Goal: Book appointment/travel/reservation

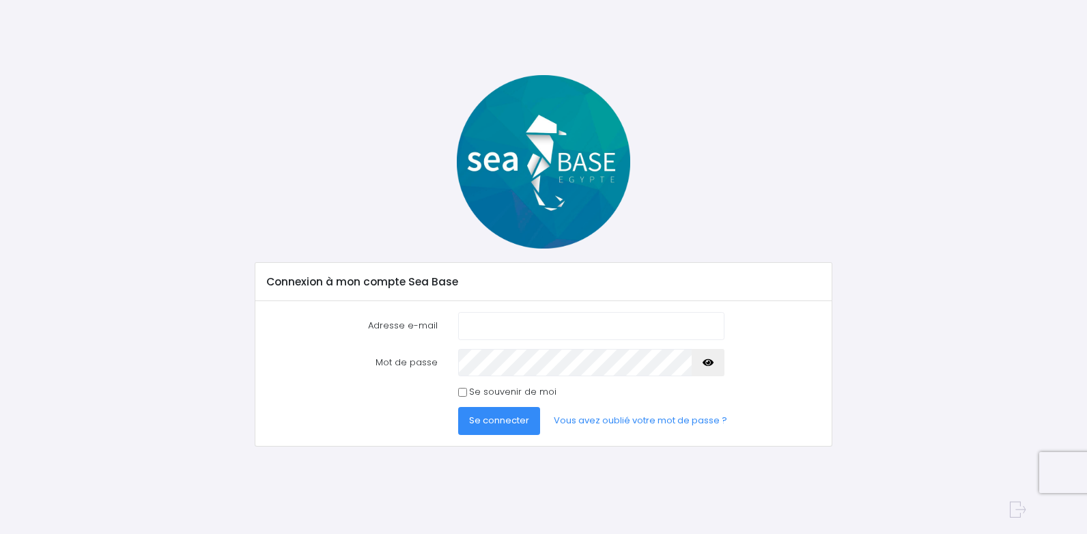
click at [464, 395] on input "Se souvenir de moi" at bounding box center [462, 392] width 9 height 9
checkbox input "true"
click at [507, 420] on span "Se connecter" at bounding box center [499, 420] width 60 height 13
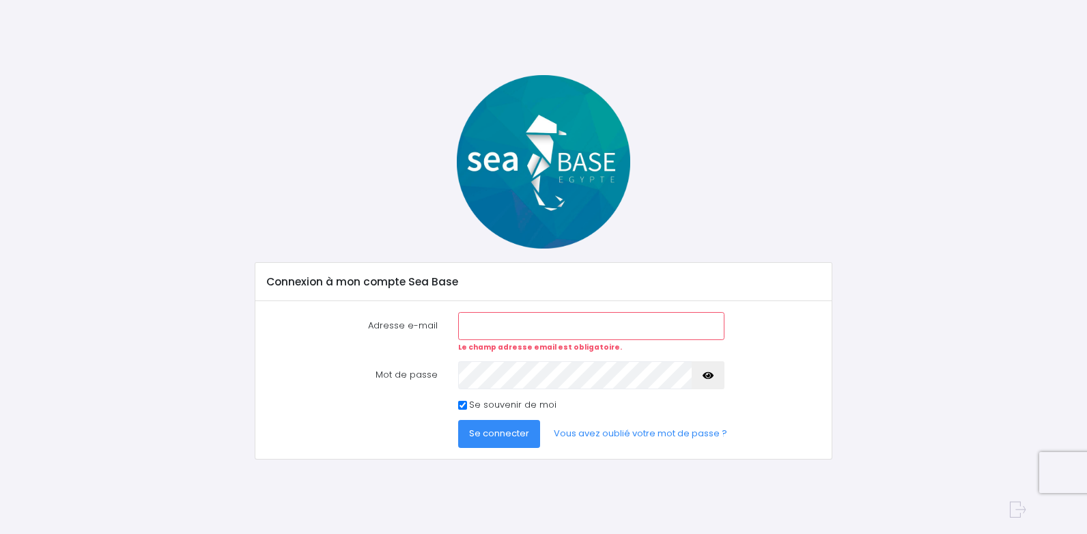
click at [471, 322] on input "Adresse e-mail" at bounding box center [591, 325] width 266 height 27
type input "euro.emy@sfr.fr"
click at [518, 432] on span "Se connecter" at bounding box center [499, 433] width 60 height 13
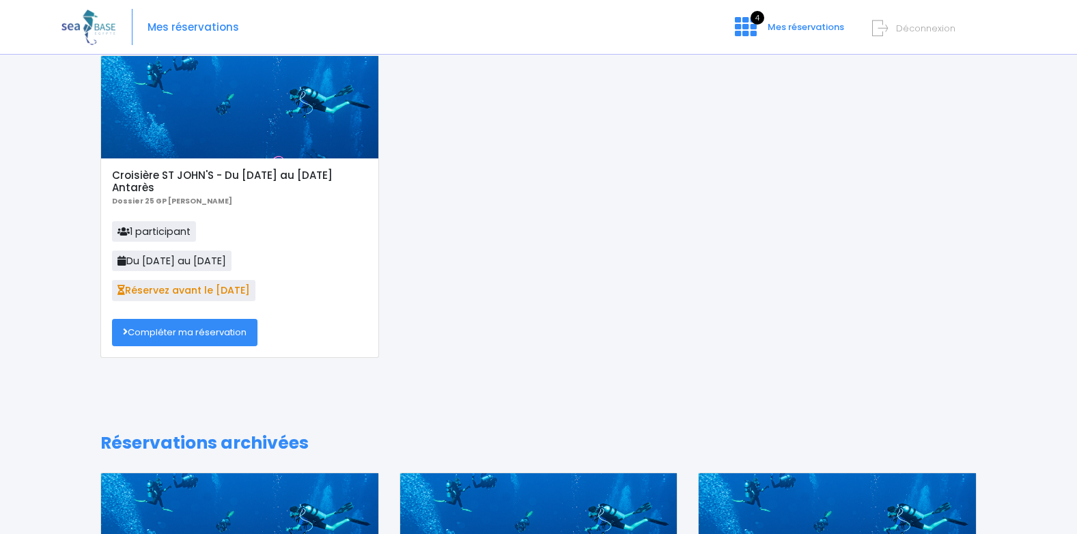
scroll to position [137, 0]
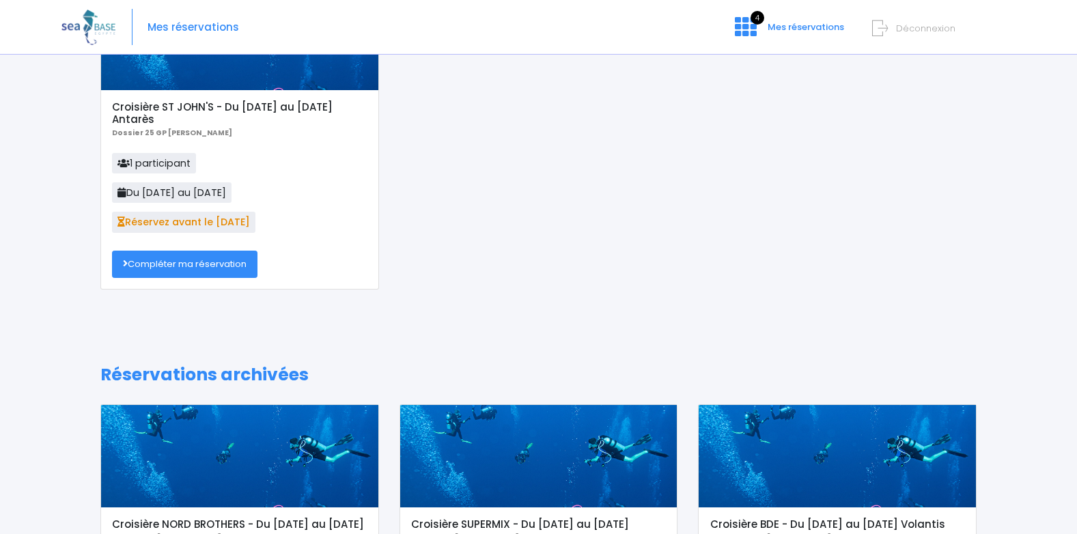
click at [180, 261] on link "Compléter ma réservation" at bounding box center [184, 264] width 145 height 27
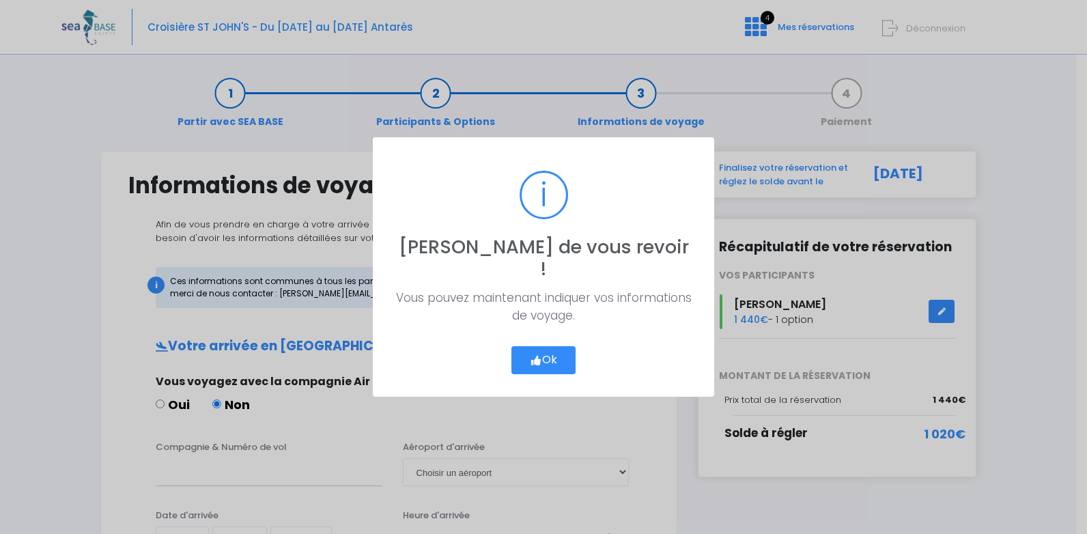
click at [548, 347] on button "Ok" at bounding box center [543, 360] width 64 height 29
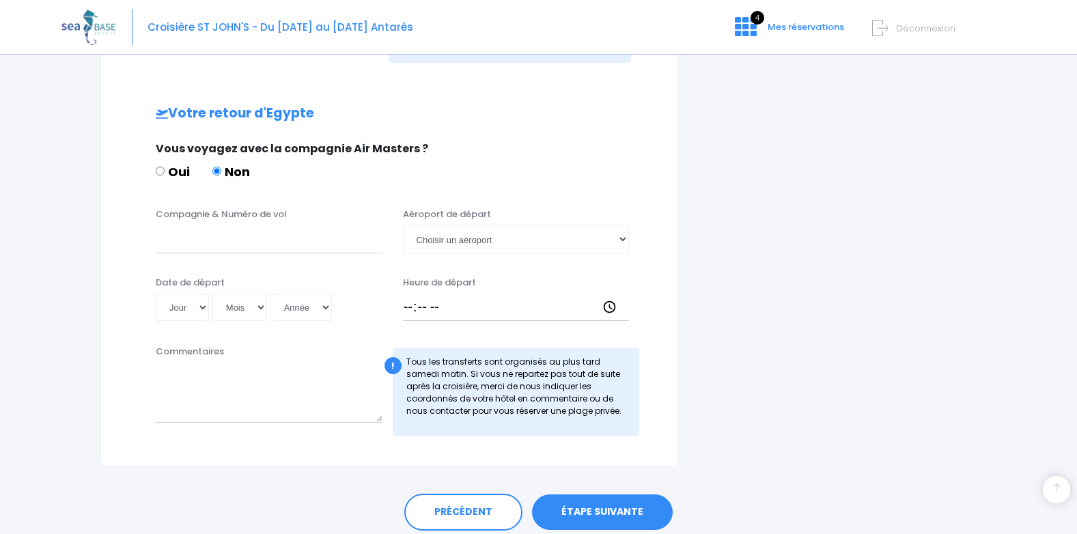
scroll to position [666, 0]
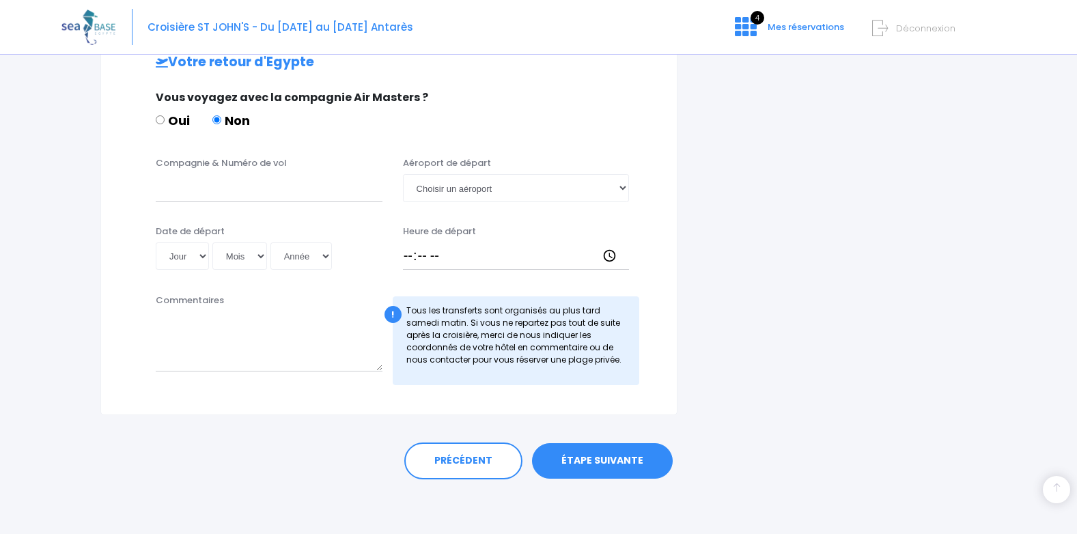
click at [599, 457] on link "ÉTAPE SUIVANTE" at bounding box center [602, 460] width 141 height 35
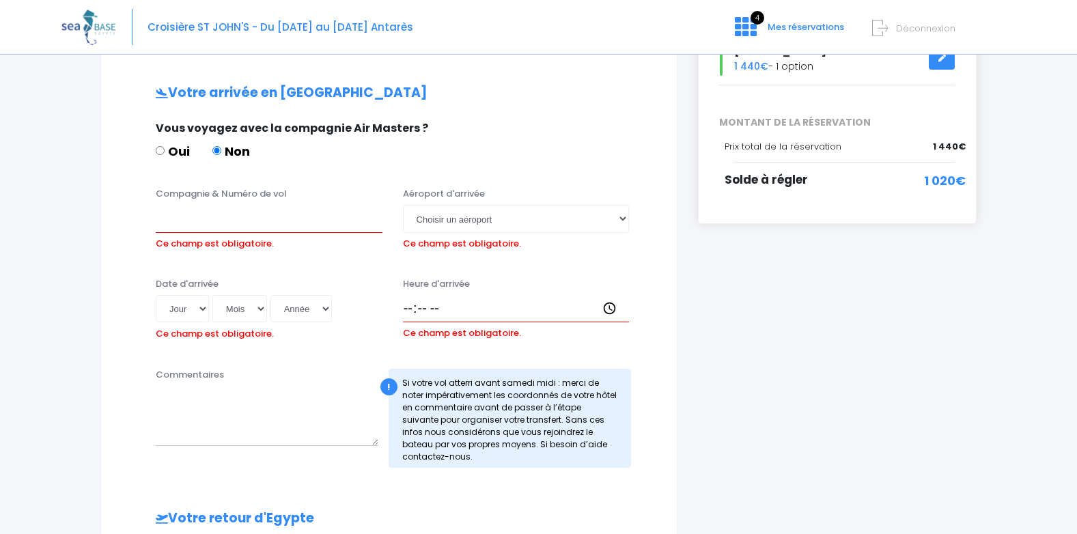
scroll to position [117, 0]
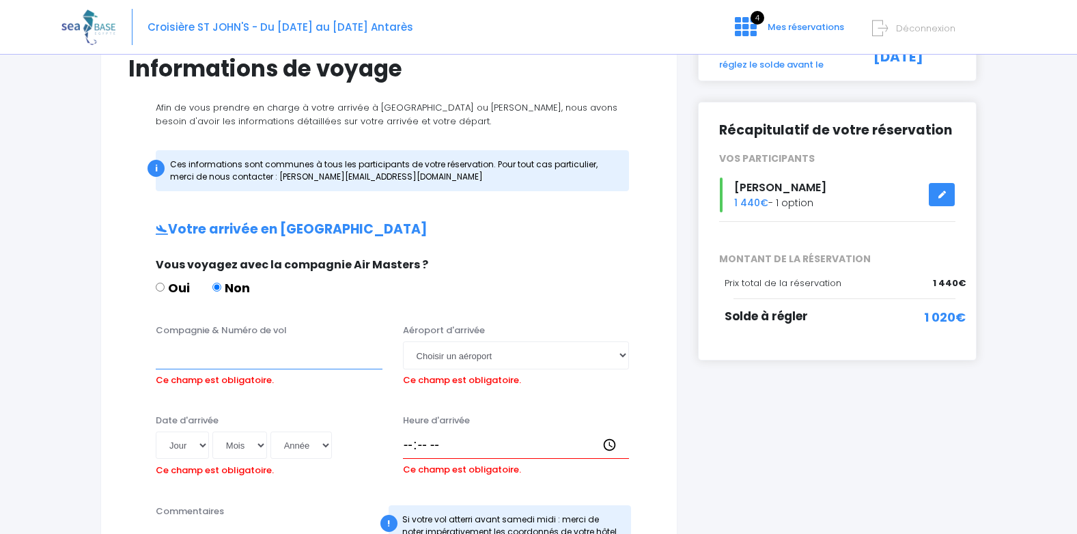
click at [173, 357] on input "Compagnie & Numéro de vol" at bounding box center [269, 354] width 227 height 27
click at [171, 349] on input "Compagnie & Numéro de vol" at bounding box center [269, 354] width 227 height 27
type input "Transavia TO8066"
click at [623, 354] on select "Choisir un aéroport Hurghada Marsa Alam" at bounding box center [516, 354] width 227 height 27
select select "Hurghada"
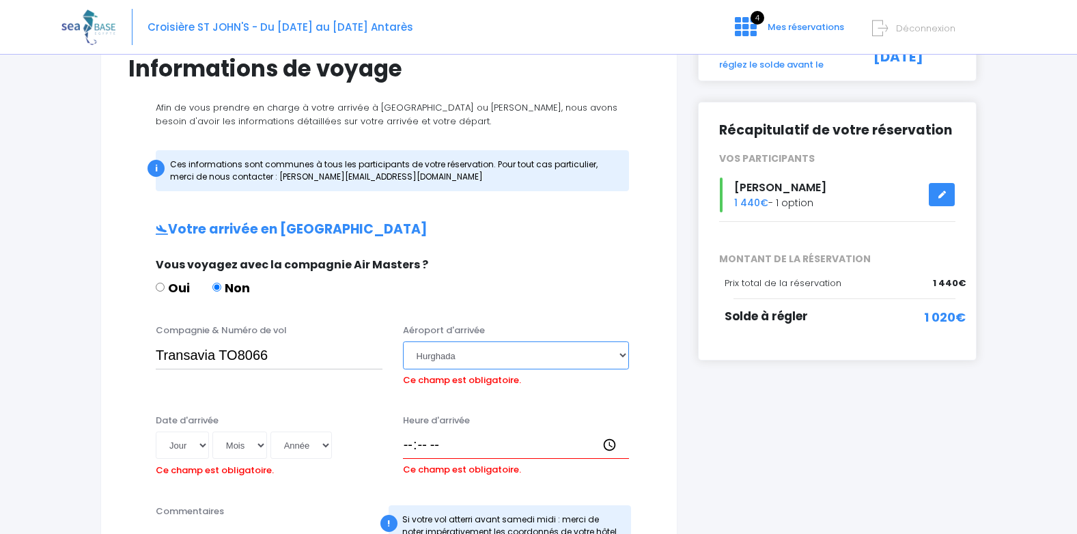
click at [403, 341] on select "Choisir un aéroport Hurghada Marsa Alam" at bounding box center [516, 354] width 227 height 27
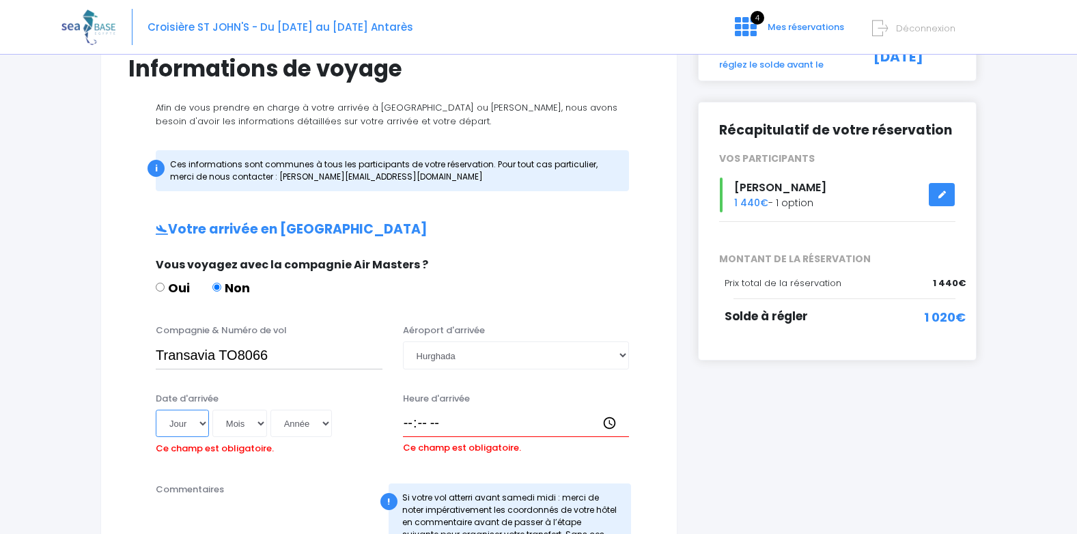
click at [201, 426] on select "Jour 01 02 03 04 05 06 07 08 09 10 11 12 13 14 15 16 17 18 19 20 21 22 23 24 25…" at bounding box center [182, 423] width 53 height 27
select select "08"
click at [156, 410] on select "Jour 01 02 03 04 05 06 07 08 09 10 11 12 13 14 15 16 17 18 19 20 21 22 23 24 25…" at bounding box center [182, 423] width 53 height 27
click at [261, 420] on select "Mois 01 02 03 04 05 06 07 08 09 10 11 12" at bounding box center [239, 423] width 55 height 27
select select "11"
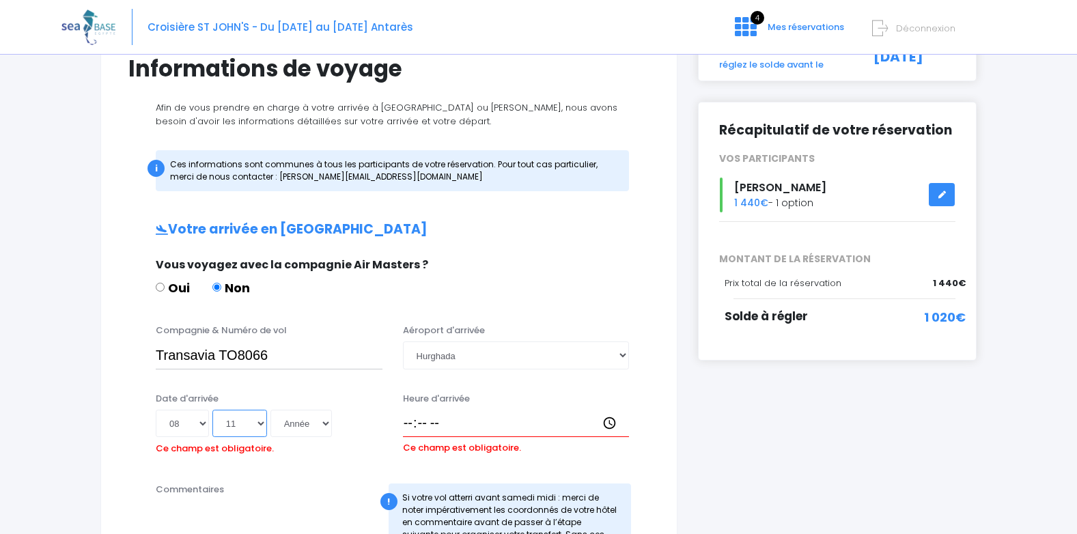
click at [212, 410] on select "Mois 01 02 03 04 05 06 07 08 09 10 11 12" at bounding box center [239, 423] width 55 height 27
click at [324, 421] on select "Année 2045 2044 2043 2042 2041 2040 2039 2038 2037 2036 2035 2034 2033 2032 203…" at bounding box center [300, 423] width 61 height 27
select select "2025"
click at [270, 410] on select "Année 2045 2044 2043 2042 2041 2040 2039 2038 2037 2036 2035 2034 2033 2032 203…" at bounding box center [300, 423] width 61 height 27
type input "2025-11-08"
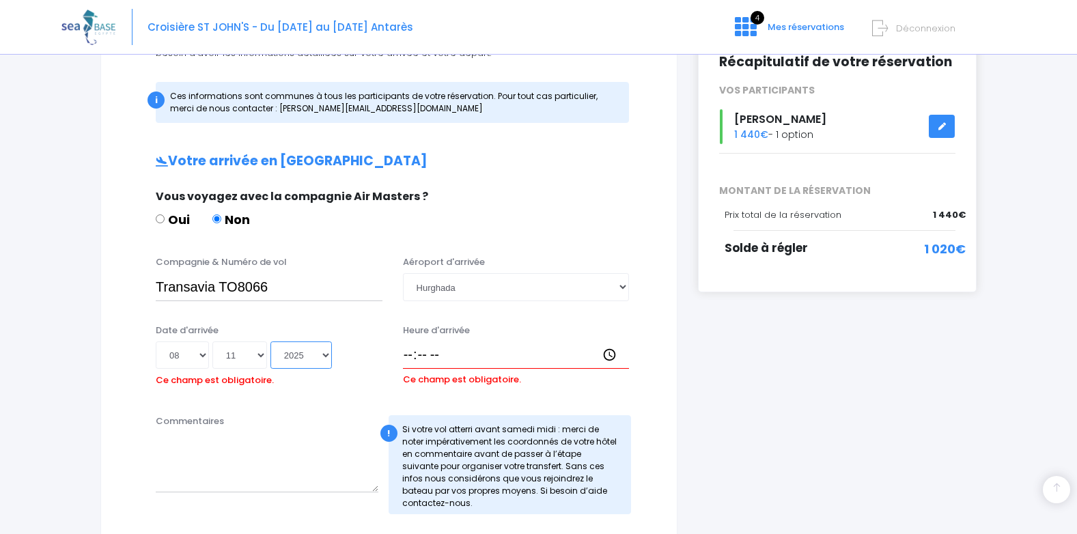
scroll to position [253, 0]
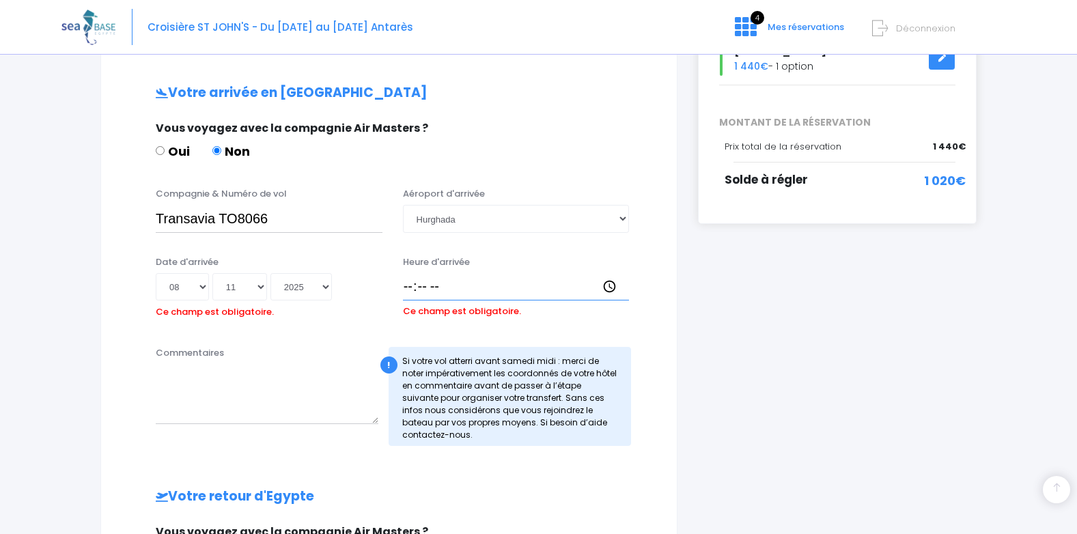
click at [436, 287] on input "Heure d'arrivée" at bounding box center [516, 286] width 227 height 27
click at [513, 322] on div "Heure d'arrivée Ce champ est obligatoire." at bounding box center [516, 289] width 247 height 68
click at [441, 280] on input "Heure d'arrivée" at bounding box center [516, 286] width 227 height 27
click at [442, 280] on input "Heure d'arrivée" at bounding box center [516, 286] width 227 height 27
click at [444, 289] on input "Heure d'arrivée" at bounding box center [516, 286] width 227 height 27
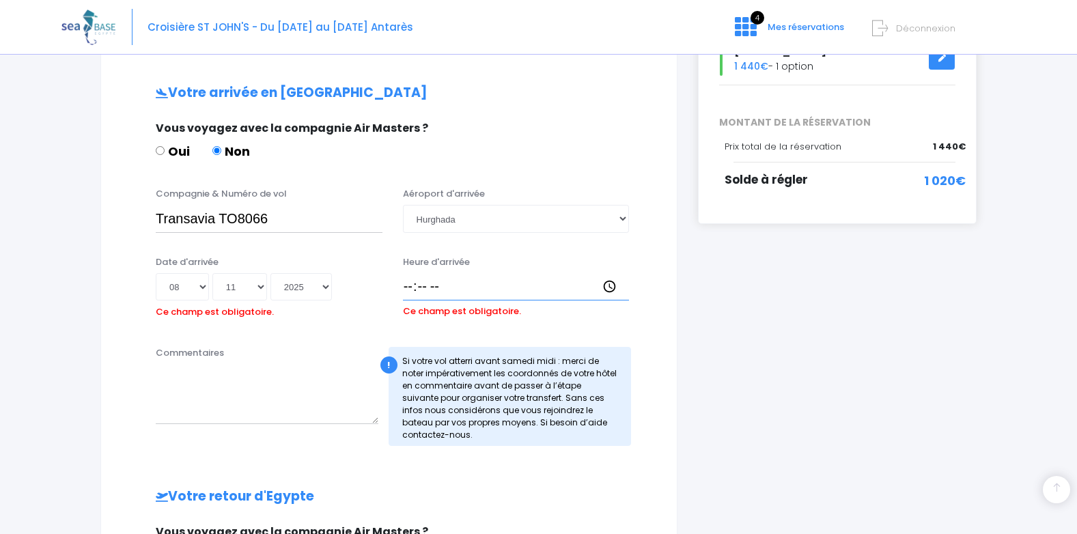
click at [423, 283] on input "Heure d'arrivée" at bounding box center [516, 286] width 227 height 27
click at [431, 287] on input "Heure d'arrivée" at bounding box center [516, 286] width 227 height 27
click at [609, 287] on input "Heure d'arrivée" at bounding box center [516, 286] width 227 height 27
type input "10:30"
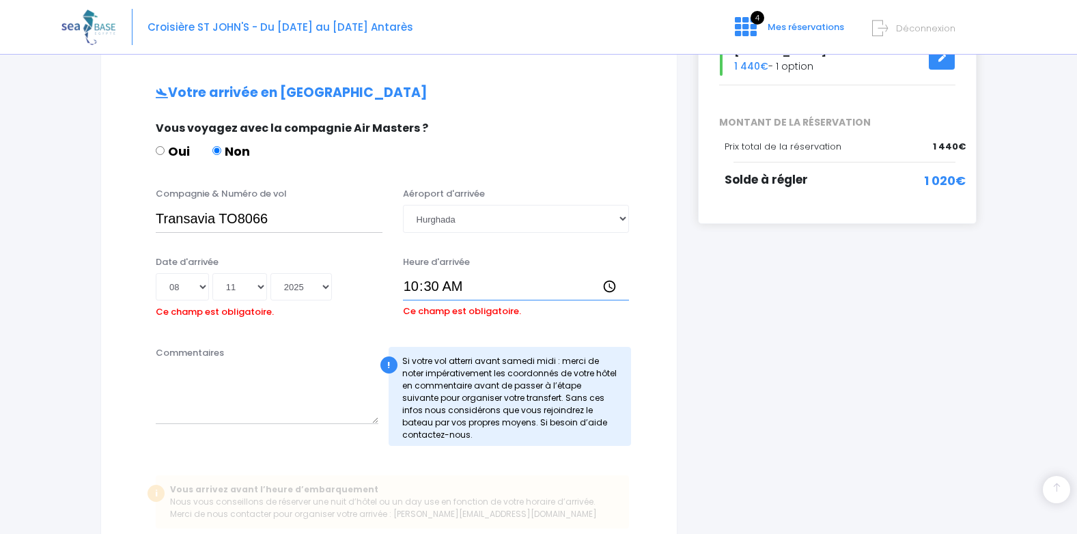
click at [450, 285] on input "10:30" at bounding box center [516, 286] width 227 height 27
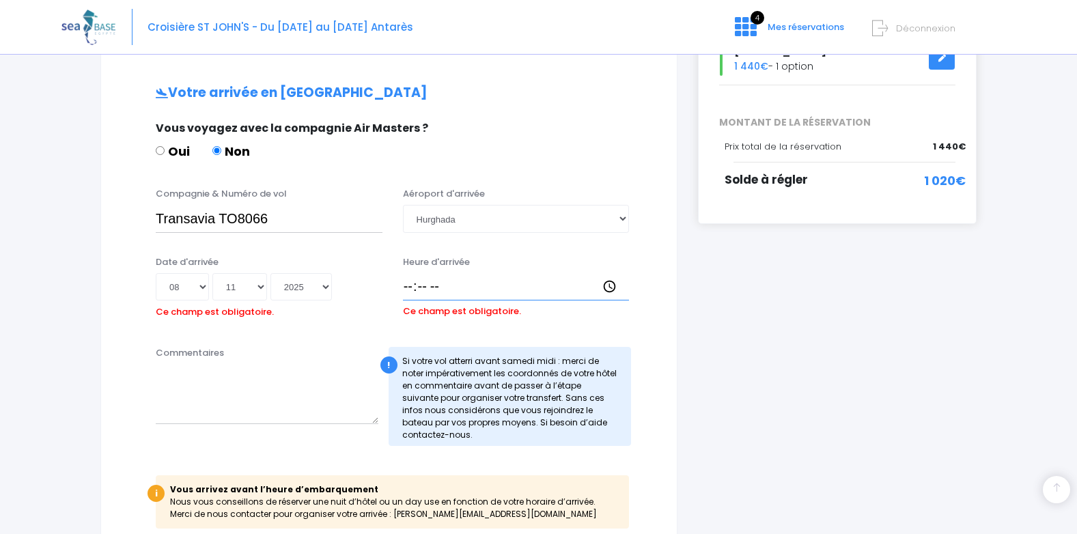
click at [442, 281] on input "Heure d'arrivée" at bounding box center [516, 286] width 227 height 27
click at [403, 283] on input "Heure d'arrivée" at bounding box center [516, 286] width 227 height 27
click at [443, 276] on input "Heure d'arrivée" at bounding box center [516, 286] width 227 height 27
click at [446, 285] on input "Heure d'arrivée" at bounding box center [516, 286] width 227 height 27
click at [427, 287] on input "Heure d'arrivée" at bounding box center [516, 286] width 227 height 27
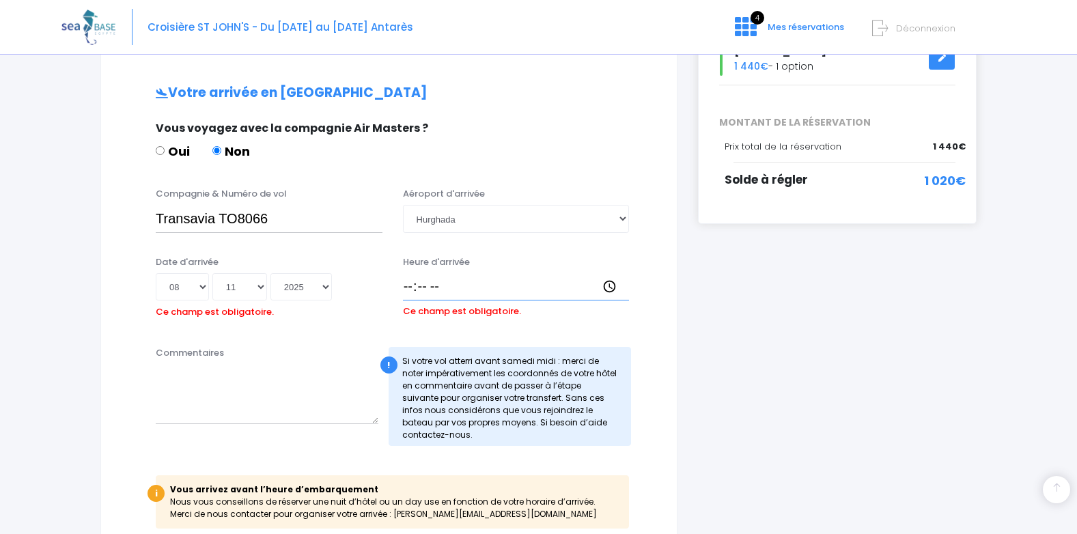
click at [457, 281] on input "Heure d'arrivée" at bounding box center [516, 286] width 227 height 27
click at [408, 285] on input "Heure d'arrivée" at bounding box center [516, 286] width 227 height 27
type input "10:30"
click at [447, 279] on input "10:30" at bounding box center [516, 286] width 227 height 27
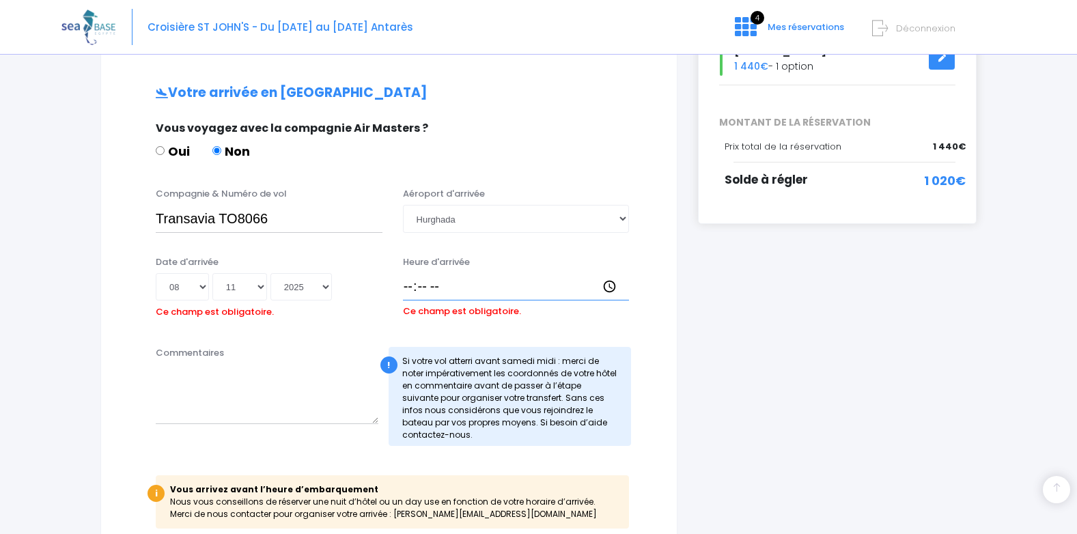
click at [418, 288] on input "Heure d'arrivée" at bounding box center [516, 286] width 227 height 27
click at [431, 287] on input "Heure d'arrivée" at bounding box center [516, 286] width 227 height 27
click at [440, 287] on input "Heure d'arrivée" at bounding box center [516, 286] width 227 height 27
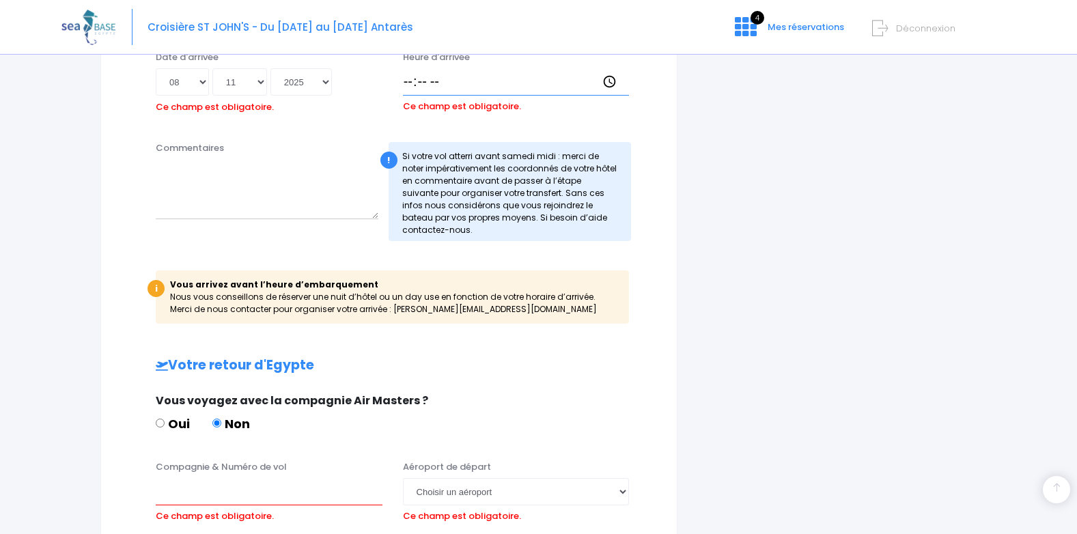
scroll to position [390, 0]
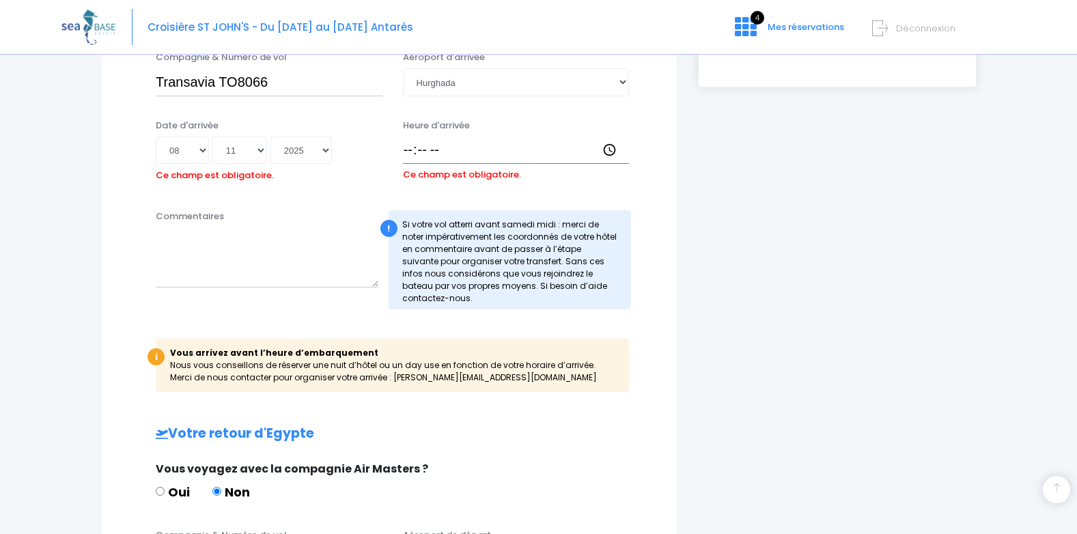
click at [437, 151] on input "Heure d'arrivée" at bounding box center [516, 150] width 227 height 27
type input "18:03"
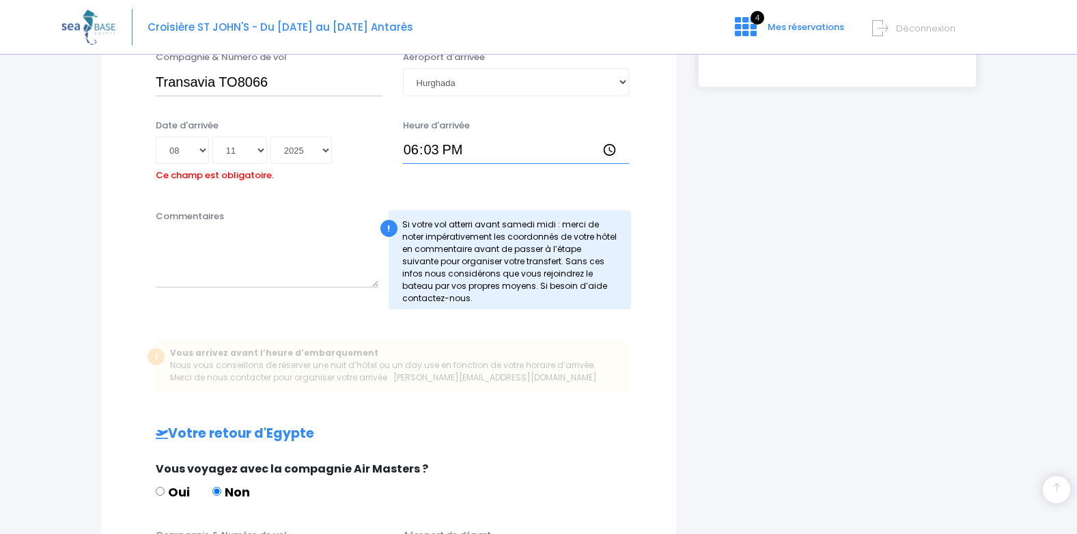
type input "18:30"
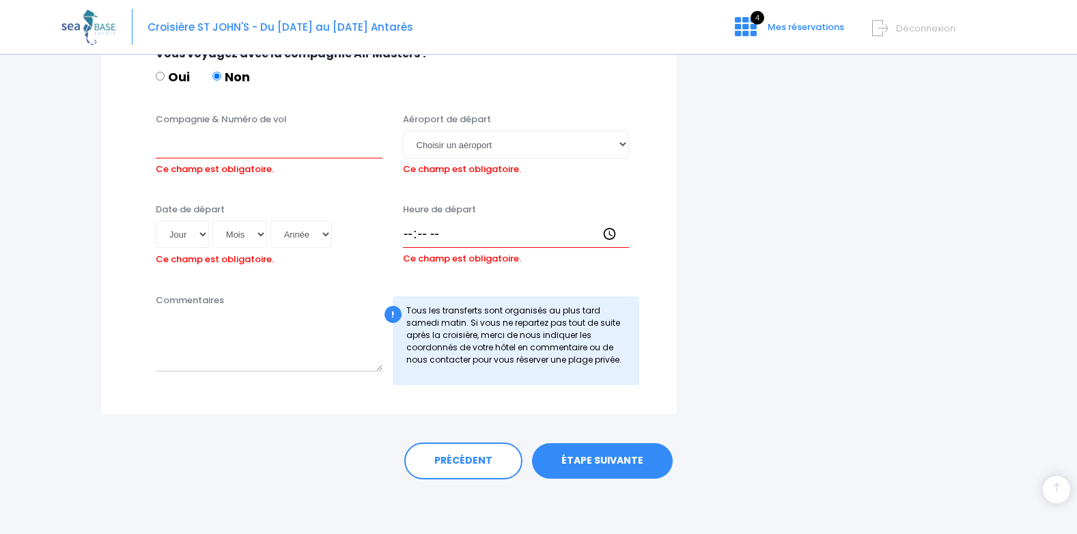
scroll to position [663, 0]
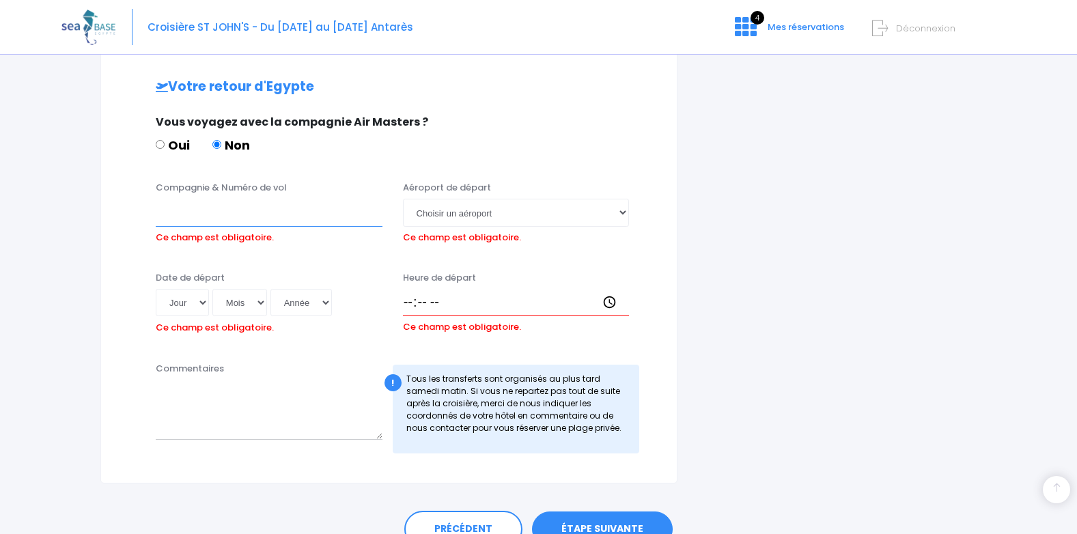
click at [174, 218] on input "Compagnie & Numéro de vol" at bounding box center [269, 212] width 227 height 27
click at [242, 212] on input "Transavia" at bounding box center [269, 212] width 227 height 27
type input "Transavia TO8066"
click at [205, 302] on select "Jour 01 02 03 04 05 06 07 08 09 10 11 12 13 14 15 16 17 18 19 20 21 22 23 24 25…" at bounding box center [182, 302] width 53 height 27
select select "15"
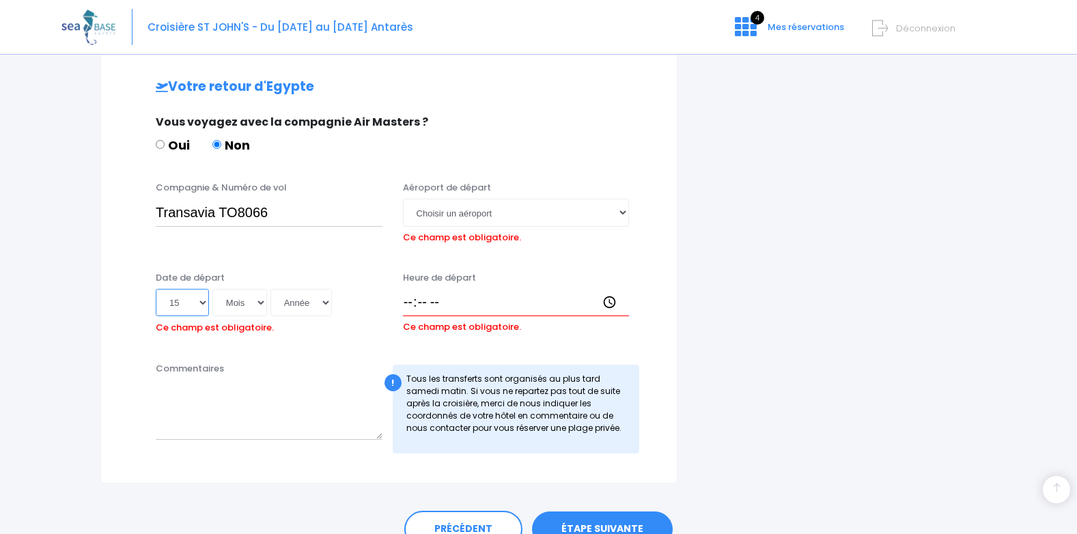
click at [156, 289] on select "Jour 01 02 03 04 05 06 07 08 09 10 11 12 13 14 15 16 17 18 19 20 21 22 23 24 25…" at bounding box center [182, 302] width 53 height 27
click at [263, 299] on select "Mois 01 02 03 04 05 06 07 08 09 10 11 12" at bounding box center [239, 302] width 55 height 27
select select "11"
click at [212, 289] on select "Mois 01 02 03 04 05 06 07 08 09 10 11 12" at bounding box center [239, 302] width 55 height 27
click at [324, 304] on select "Année 2045 2044 2043 2042 2041 2040 2039 2038 2037 2036 2035 2034 2033 2032 203…" at bounding box center [300, 302] width 61 height 27
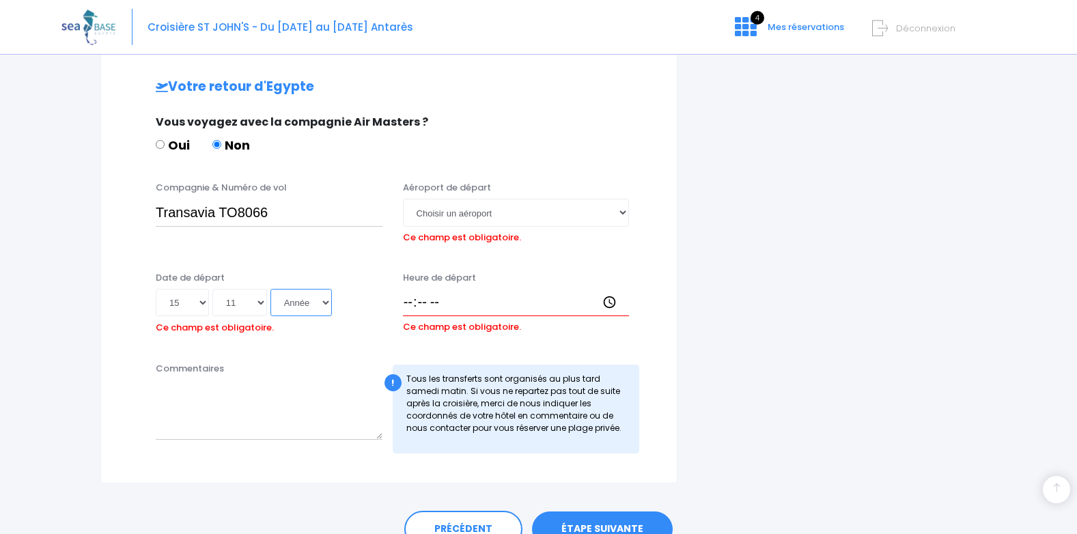
select select "2025"
click at [270, 289] on select "Année 2045 2044 2043 2042 2041 2040 2039 2038 2037 2036 2035 2034 2033 2032 203…" at bounding box center [300, 302] width 61 height 27
type input "2025-11-15"
click at [623, 212] on select "Choisir un aéroport Hurghada Marsa Alam" at bounding box center [516, 212] width 227 height 27
click at [418, 212] on select "Choisir un aéroport Hurghada Marsa Alam" at bounding box center [516, 212] width 227 height 27
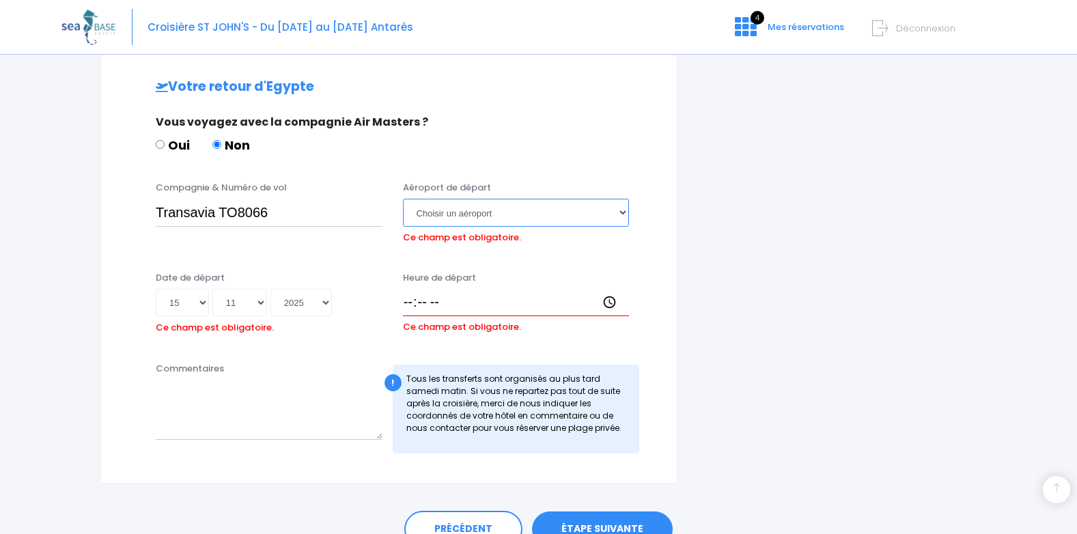
click at [506, 209] on select "Choisir un aéroport Hurghada Marsa Alam" at bounding box center [516, 212] width 227 height 27
click at [403, 199] on select "Choisir un aéroport Hurghada Marsa Alam" at bounding box center [516, 212] width 227 height 27
click at [620, 213] on select "Choisir un aéroport Hurghada Marsa Alam" at bounding box center [516, 212] width 227 height 27
select select "Hurghada"
click at [403, 199] on select "Choisir un aéroport Hurghada Marsa Alam" at bounding box center [516, 212] width 227 height 27
